Goal: Consume media (video, audio)

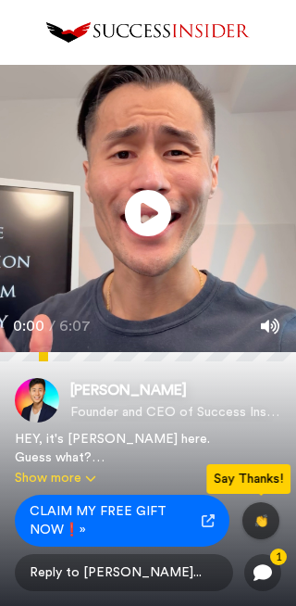
click at [166, 214] on icon at bounding box center [148, 213] width 46 height 46
click at [119, 340] on div "6:07 / 6:07" at bounding box center [148, 332] width 296 height 39
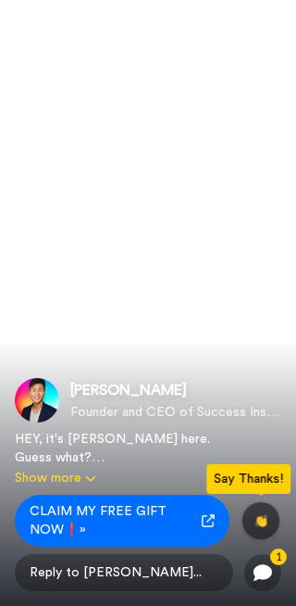
scroll to position [986, 0]
